Goal: Task Accomplishment & Management: Complete application form

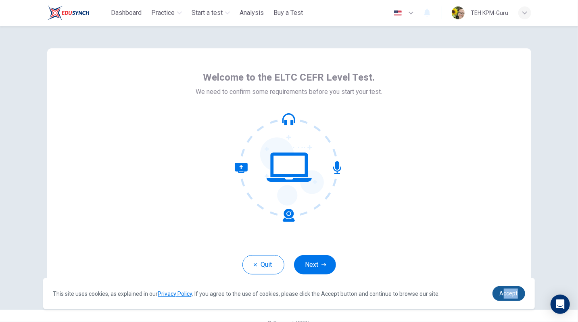
click at [518, 293] on link "Accept" at bounding box center [508, 293] width 33 height 15
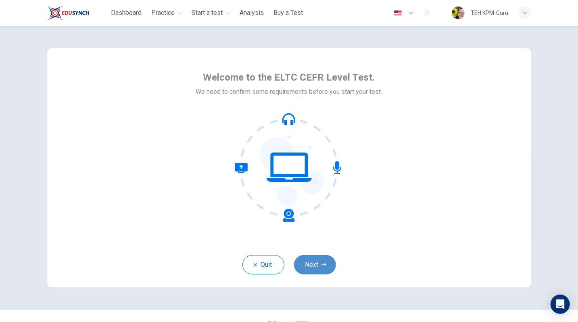
click at [315, 261] on button "Next" at bounding box center [315, 264] width 42 height 19
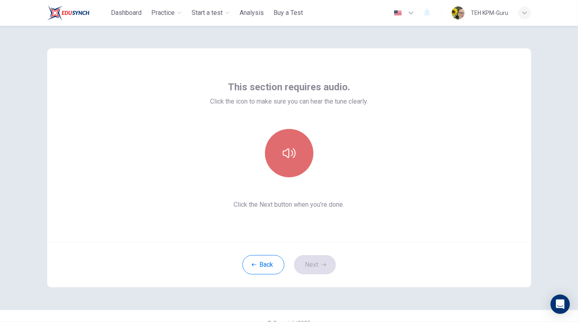
click at [295, 165] on button "button" at bounding box center [289, 153] width 48 height 48
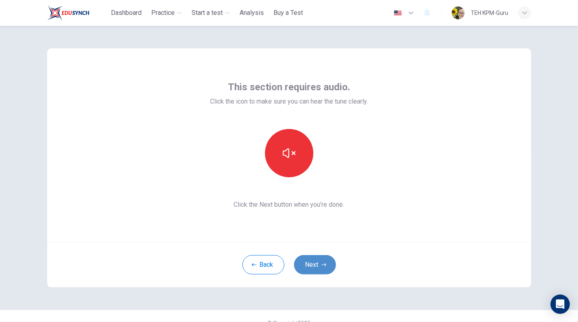
click at [309, 264] on button "Next" at bounding box center [315, 264] width 42 height 19
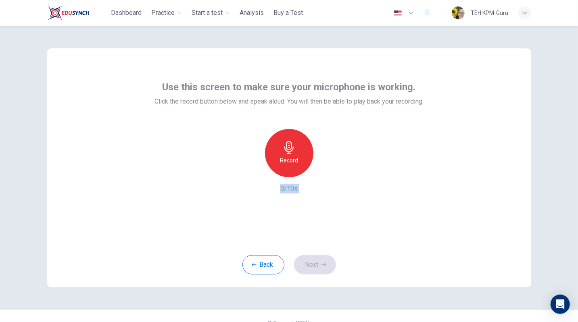
drag, startPoint x: 309, startPoint y: 264, endPoint x: 281, endPoint y: 155, distance: 112.4
click at [281, 155] on div "Use this screen to make sure your microphone is working. Click the record butto…" at bounding box center [289, 167] width 484 height 239
click at [281, 155] on div "Record" at bounding box center [289, 153] width 48 height 48
click at [287, 155] on div "Stop" at bounding box center [289, 153] width 48 height 48
click at [327, 169] on icon "button" at bounding box center [326, 171] width 8 height 8
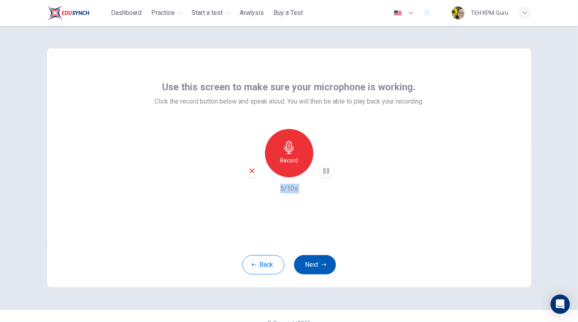
click at [317, 270] on button "Next" at bounding box center [315, 264] width 42 height 19
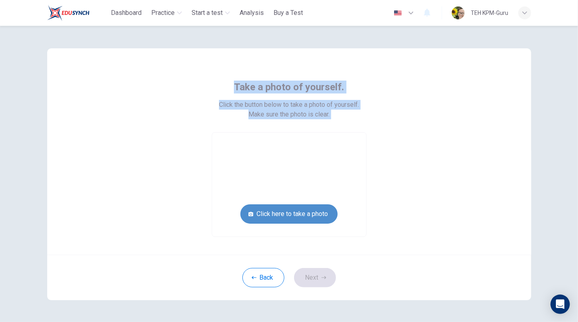
click at [307, 214] on button "Click here to take a photo" at bounding box center [288, 213] width 97 height 19
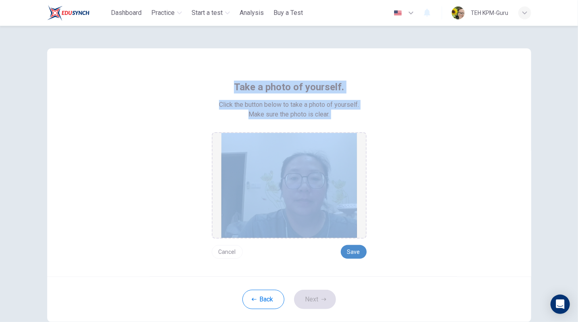
click at [355, 253] on button "Save" at bounding box center [354, 252] width 26 height 14
click at [319, 298] on button "Next" at bounding box center [315, 299] width 42 height 19
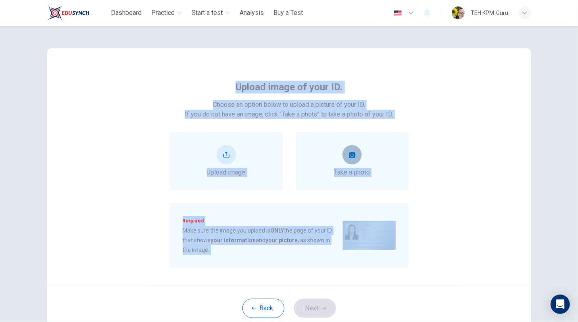
click at [349, 157] on icon "take photo" at bounding box center [352, 155] width 6 height 6
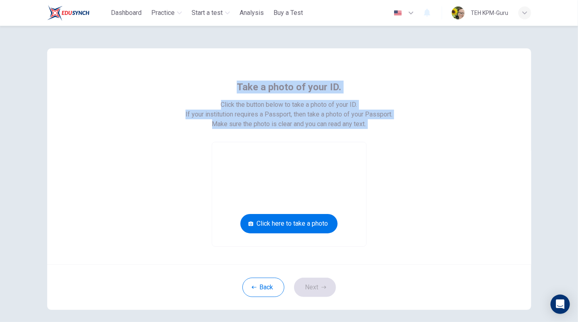
click at [348, 157] on video at bounding box center [289, 194] width 154 height 104
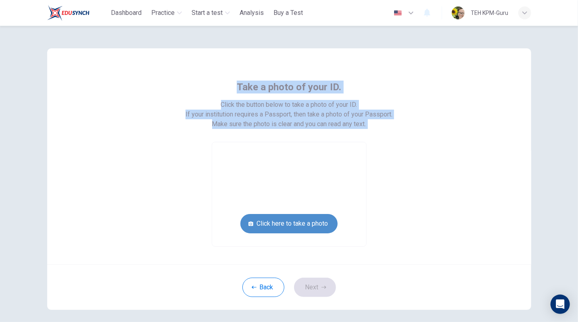
click at [310, 221] on button "Click here to take a photo" at bounding box center [288, 223] width 97 height 19
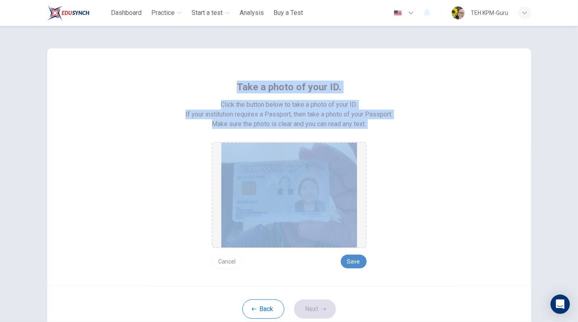
click at [354, 259] on button "Save" at bounding box center [354, 262] width 26 height 14
click at [310, 310] on button "Next" at bounding box center [315, 309] width 42 height 19
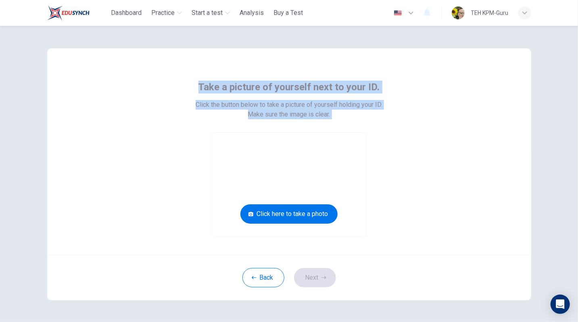
click at [307, 304] on div "Take a picture of yourself next to your ID. Click the button below to take a pi…" at bounding box center [289, 174] width 510 height 297
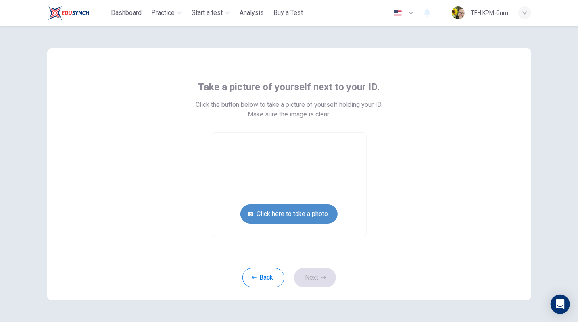
click at [306, 213] on button "Click here to take a photo" at bounding box center [288, 213] width 97 height 19
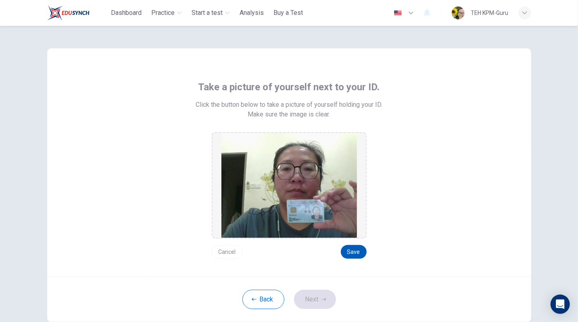
click at [352, 249] on button "Save" at bounding box center [354, 252] width 26 height 14
click at [321, 300] on icon "button" at bounding box center [323, 299] width 5 height 5
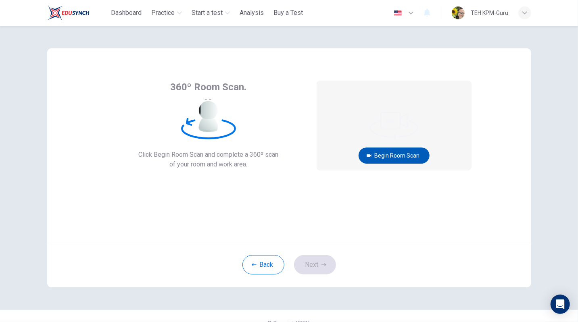
click at [415, 157] on button "Begin Room Scan" at bounding box center [394, 156] width 71 height 16
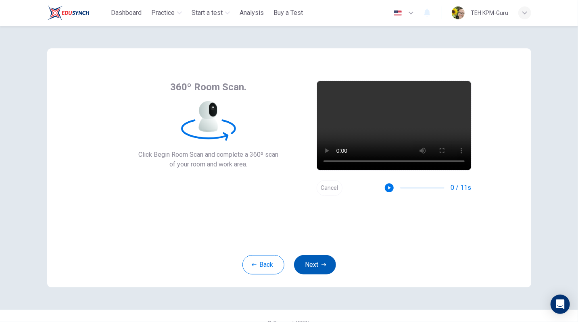
click at [321, 259] on button "Next" at bounding box center [315, 264] width 42 height 19
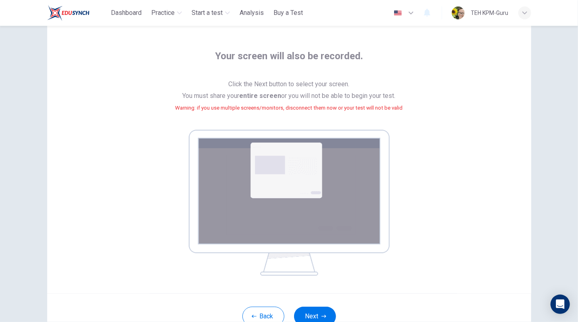
scroll to position [60, 0]
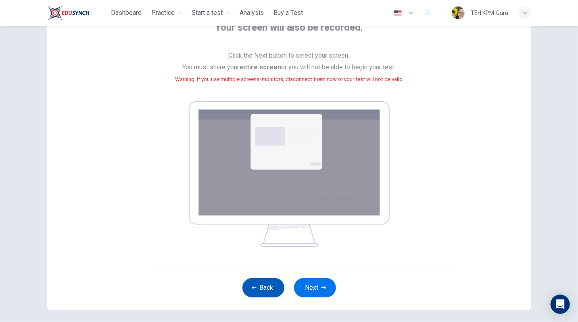
click at [260, 288] on button "Back" at bounding box center [263, 287] width 42 height 19
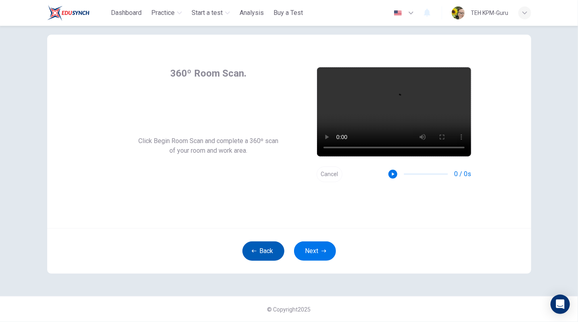
scroll to position [13, 0]
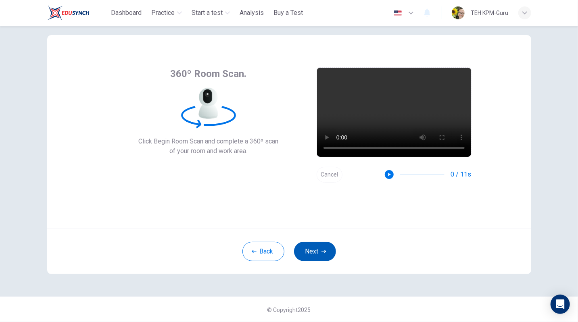
click at [319, 256] on button "Next" at bounding box center [315, 251] width 42 height 19
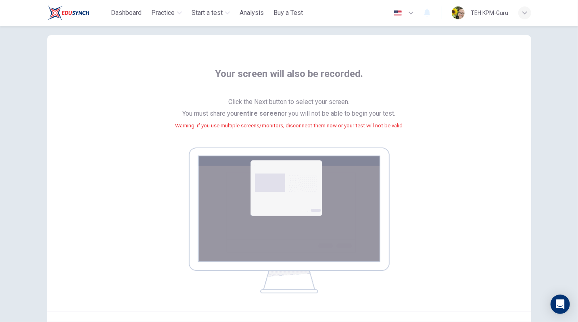
click at [444, 260] on div "Your screen will also be recorded. Click the Next button to select your screen.…" at bounding box center [289, 180] width 365 height 226
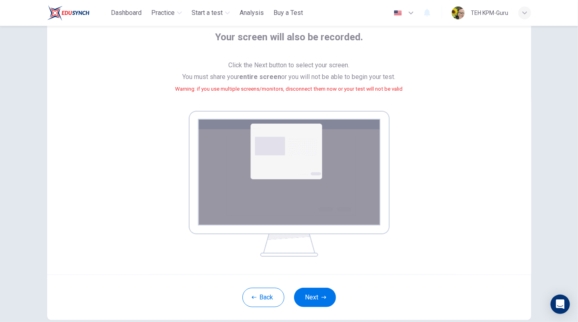
scroll to position [48, 0]
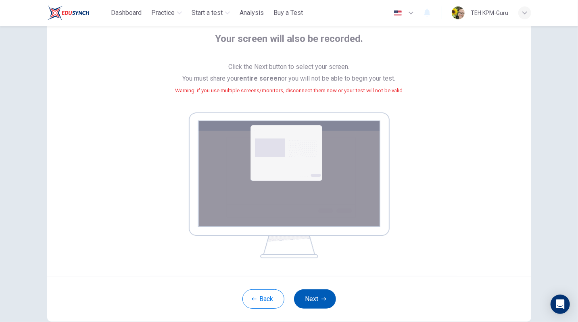
click at [317, 301] on button "Next" at bounding box center [315, 299] width 42 height 19
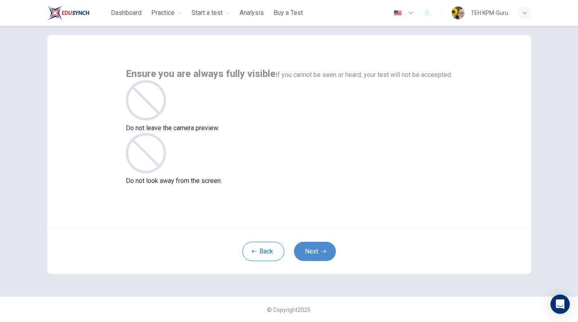
click at [322, 247] on button "Next" at bounding box center [315, 251] width 42 height 19
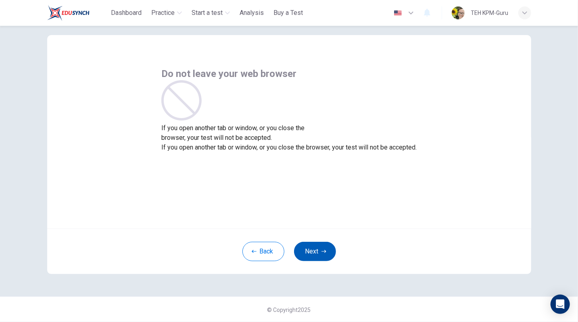
click at [314, 257] on button "Next" at bounding box center [315, 251] width 42 height 19
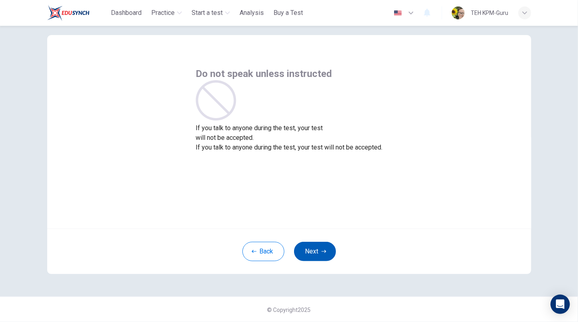
click at [322, 248] on button "Next" at bounding box center [315, 251] width 42 height 19
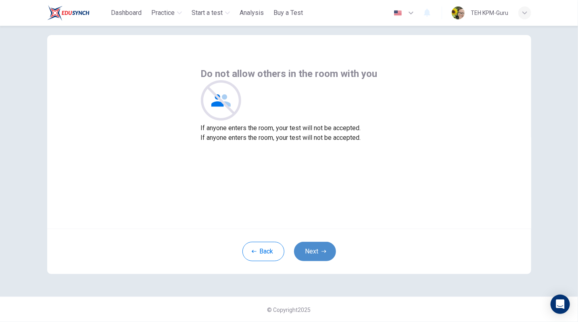
click at [317, 248] on button "Next" at bounding box center [315, 251] width 42 height 19
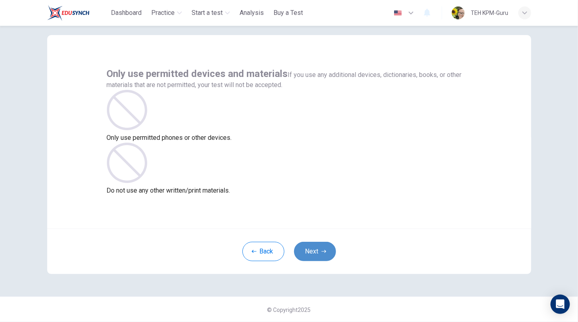
click at [317, 248] on button "Next" at bounding box center [315, 251] width 42 height 19
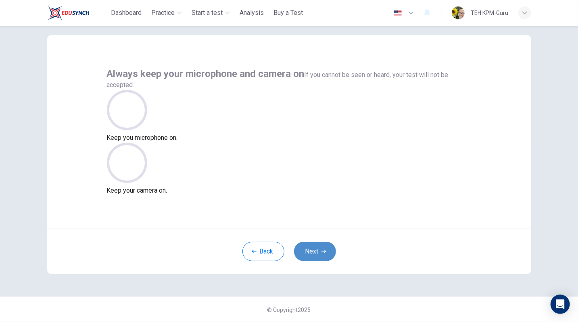
click at [317, 248] on button "Next" at bounding box center [315, 251] width 42 height 19
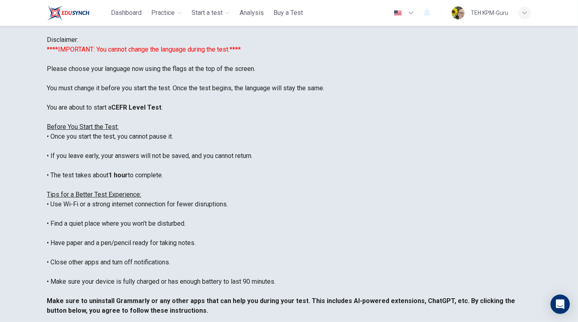
scroll to position [77, 0]
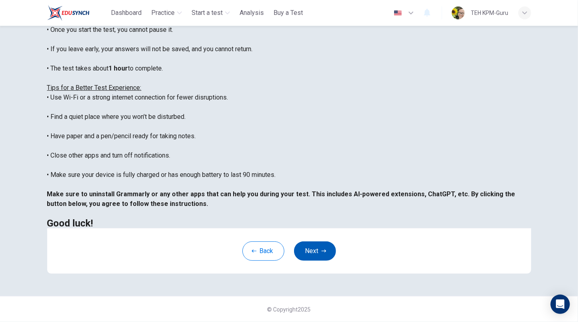
click at [319, 248] on button "Next" at bounding box center [315, 251] width 42 height 19
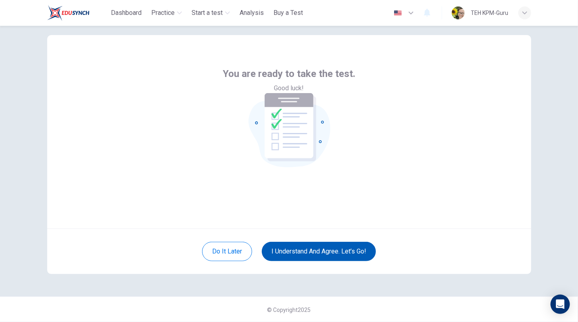
click at [358, 250] on button "I understand and agree. Let’s go!" at bounding box center [319, 251] width 114 height 19
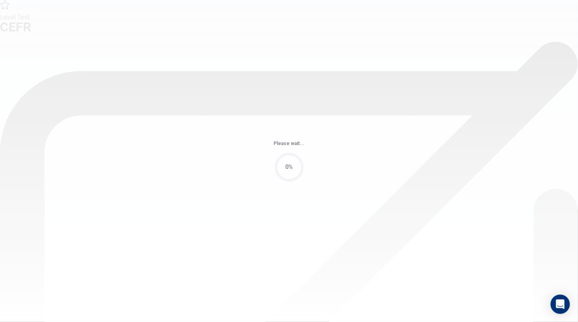
click at [349, 260] on div "Please wait... 0%" at bounding box center [289, 161] width 578 height 322
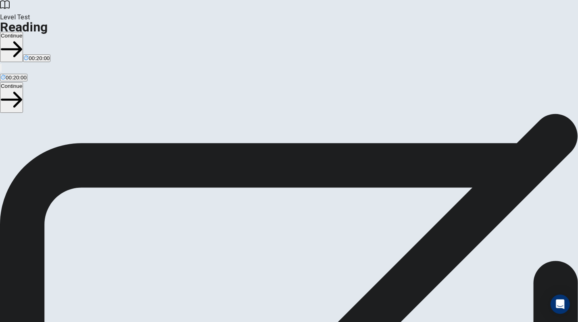
scroll to position [23, 0]
click at [23, 32] on button "Continue" at bounding box center [11, 47] width 23 height 30
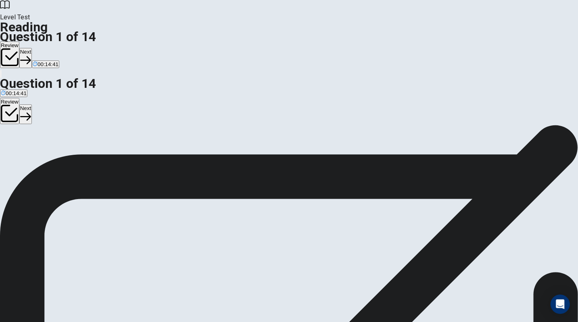
scroll to position [0, 0]
click at [32, 48] on button "Next" at bounding box center [25, 58] width 13 height 20
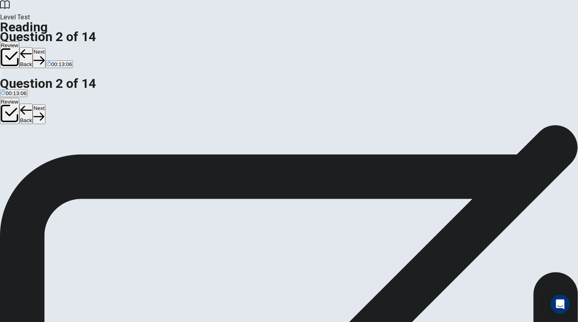
click at [45, 48] on button "Next" at bounding box center [39, 58] width 13 height 20
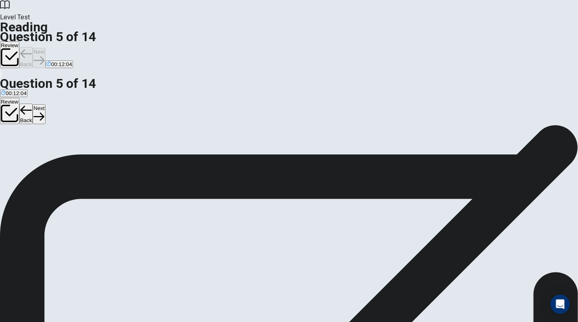
scroll to position [59, 0]
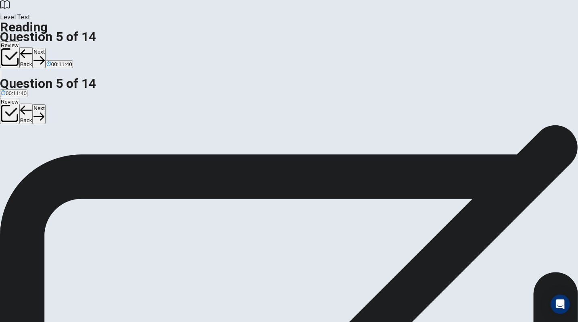
click at [45, 48] on button "Next" at bounding box center [39, 58] width 13 height 20
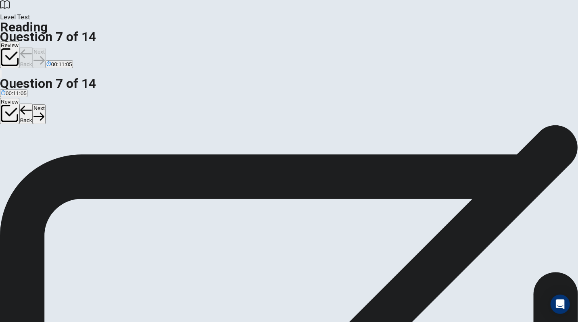
scroll to position [257, 0]
click at [45, 48] on button "Next" at bounding box center [39, 58] width 13 height 20
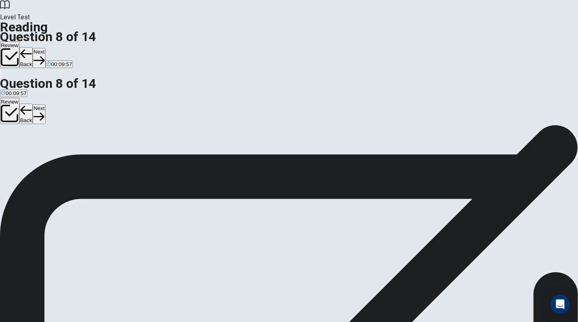
click at [45, 48] on button "Next" at bounding box center [39, 58] width 13 height 20
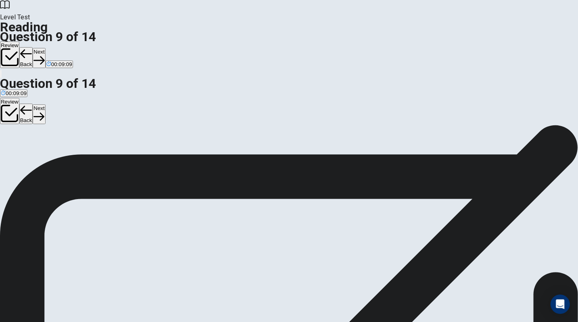
click at [45, 48] on button "Next" at bounding box center [39, 58] width 13 height 20
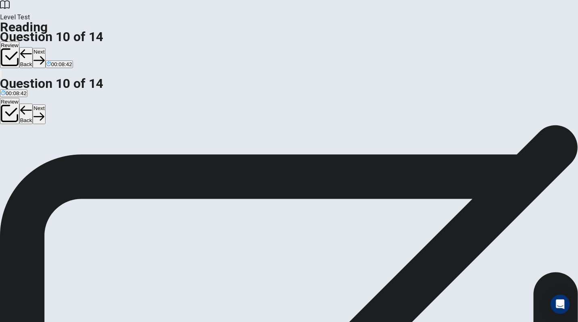
click at [45, 48] on button "Next" at bounding box center [39, 58] width 13 height 20
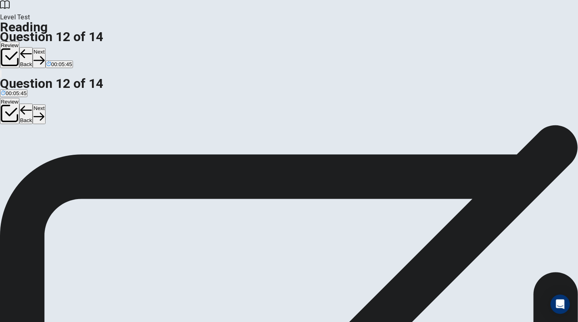
click at [45, 48] on button "Next" at bounding box center [39, 58] width 13 height 20
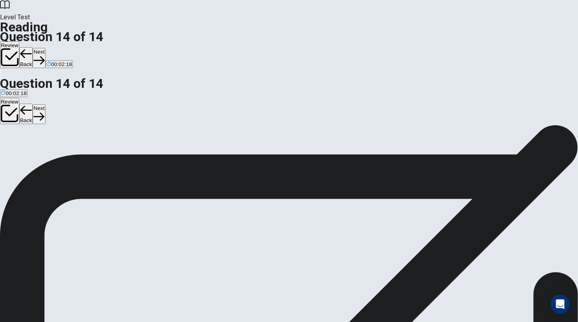
scroll to position [42, 0]
click at [45, 48] on button "Next" at bounding box center [39, 58] width 13 height 20
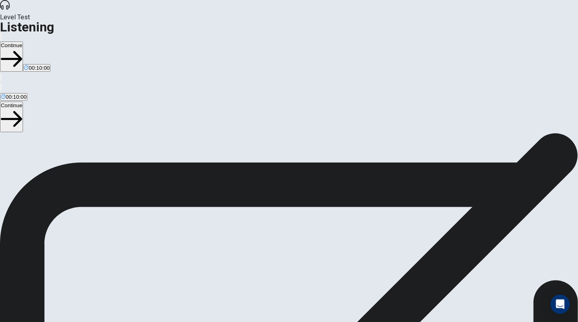
click at [23, 42] on button "Continue" at bounding box center [11, 57] width 23 height 30
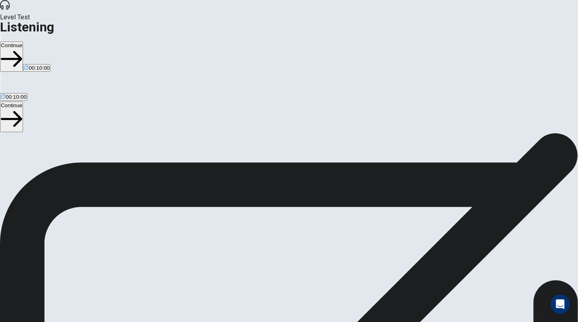
click at [23, 42] on button "Continue" at bounding box center [11, 57] width 23 height 30
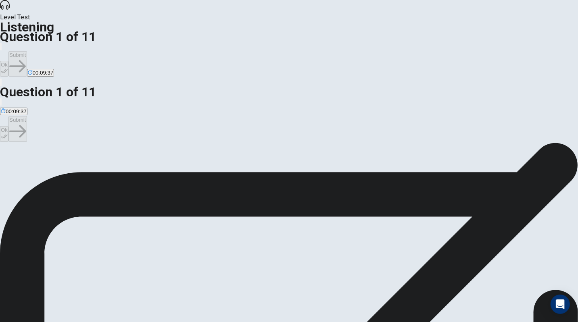
click at [8, 61] on button "Ok" at bounding box center [4, 69] width 8 height 16
click at [27, 51] on button "Submit" at bounding box center [17, 63] width 18 height 25
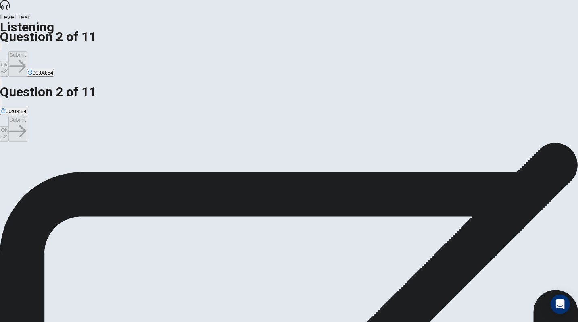
click at [8, 61] on button "Ok" at bounding box center [4, 69] width 8 height 16
click at [27, 51] on button "Submit" at bounding box center [17, 63] width 18 height 25
click at [8, 61] on button "Ok" at bounding box center [4, 69] width 8 height 16
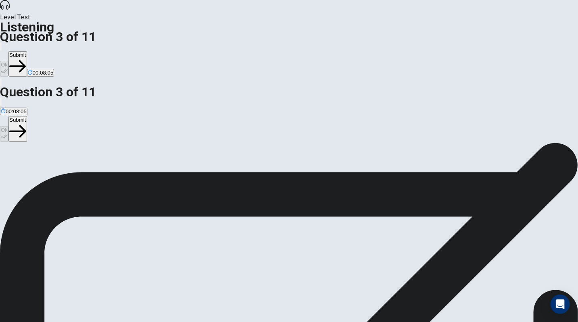
click at [27, 51] on button "Submit" at bounding box center [17, 63] width 18 height 25
click at [8, 61] on button "Ok" at bounding box center [4, 69] width 8 height 16
click at [27, 51] on button "Submit" at bounding box center [17, 63] width 18 height 25
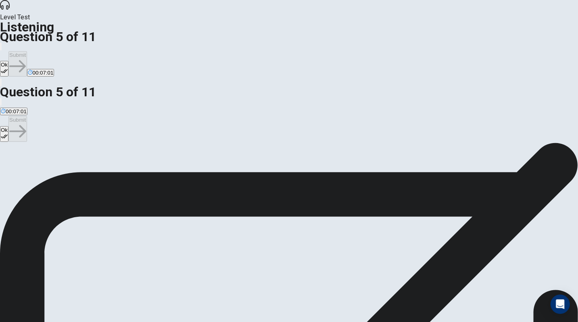
click at [8, 68] on icon "button" at bounding box center [4, 71] width 7 height 7
click at [27, 51] on button "Submit" at bounding box center [17, 63] width 18 height 25
click at [8, 61] on button "Ok" at bounding box center [4, 69] width 8 height 16
click at [27, 51] on button "Submit" at bounding box center [17, 63] width 18 height 25
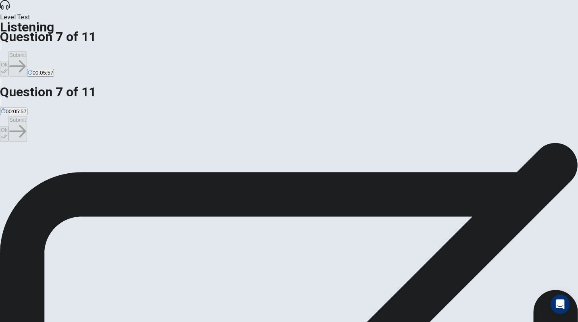
click at [8, 61] on button "Ok" at bounding box center [4, 69] width 8 height 16
click at [27, 51] on button "Submit" at bounding box center [17, 63] width 18 height 25
click at [8, 61] on button "Ok" at bounding box center [4, 69] width 8 height 16
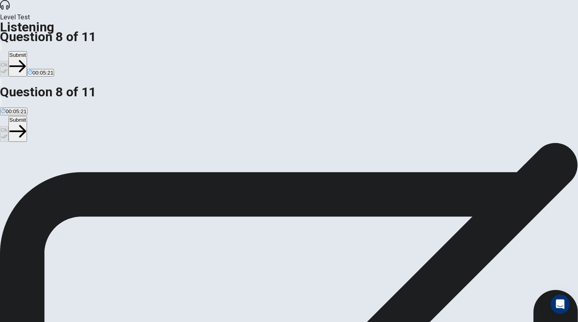
click at [27, 51] on button "Submit" at bounding box center [17, 63] width 18 height 25
click at [8, 68] on icon "button" at bounding box center [4, 71] width 7 height 7
click at [27, 51] on button "Submit" at bounding box center [17, 63] width 18 height 25
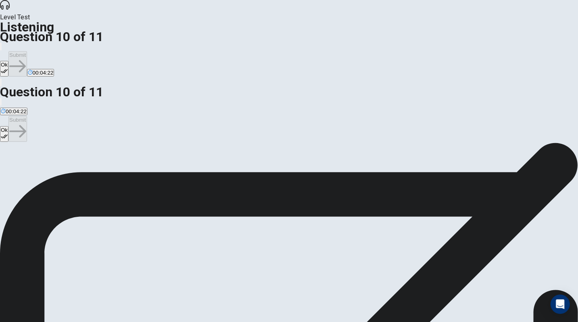
click at [8, 61] on button "Ok" at bounding box center [4, 69] width 8 height 16
click at [27, 51] on button "Submit" at bounding box center [17, 63] width 18 height 25
click at [8, 61] on button "Ok" at bounding box center [4, 69] width 8 height 16
click at [26, 58] on icon "button" at bounding box center [17, 66] width 17 height 17
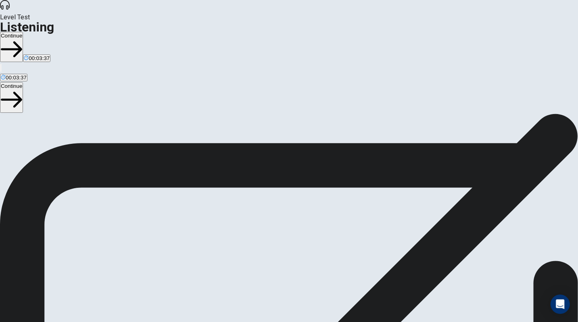
click at [23, 32] on button "Continue" at bounding box center [11, 47] width 23 height 30
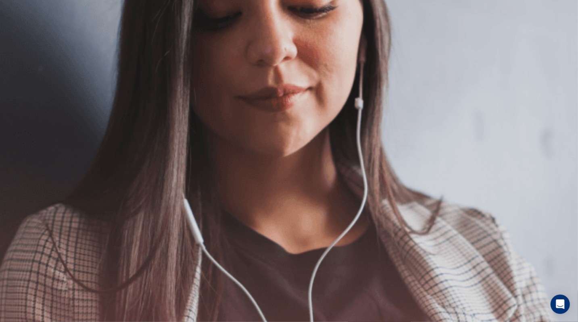
scroll to position [113, 0]
click at [23, 42] on button "Continue" at bounding box center [11, 57] width 23 height 30
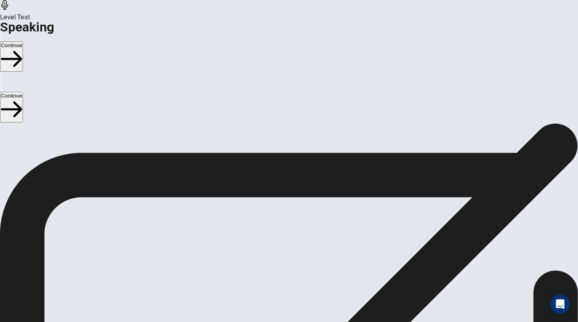
click at [23, 42] on button "Continue" at bounding box center [11, 57] width 23 height 30
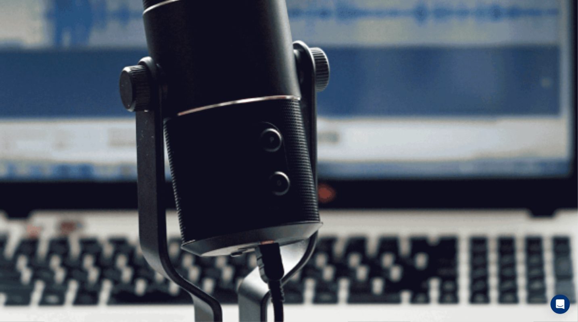
click at [23, 42] on button "Continue" at bounding box center [11, 57] width 23 height 30
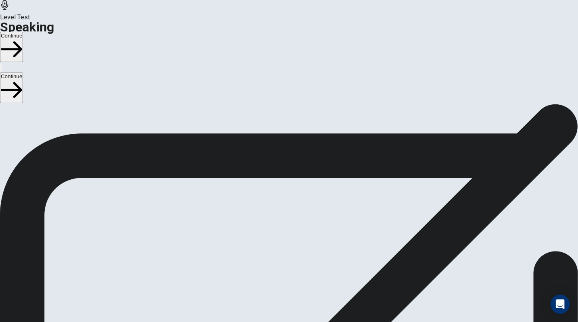
scroll to position [0, 0]
click at [23, 32] on button "Continue" at bounding box center [11, 47] width 23 height 30
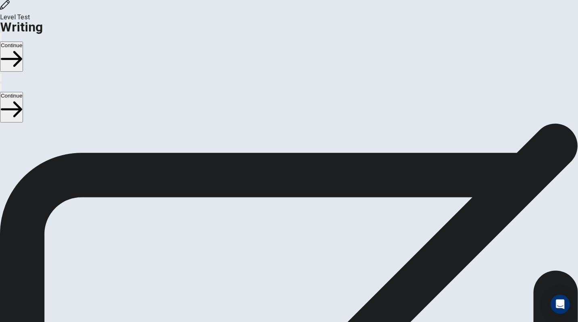
click at [23, 42] on button "Continue" at bounding box center [11, 57] width 23 height 30
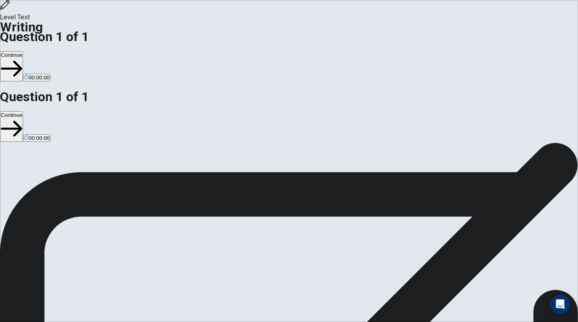
type textarea "**********"
